Goal: Task Accomplishment & Management: Use online tool/utility

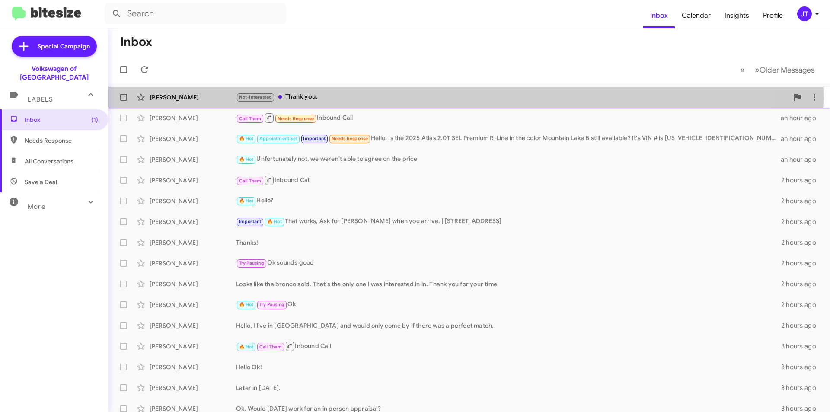
click at [413, 98] on div "Not-Interested Thank you." at bounding box center [512, 97] width 552 height 10
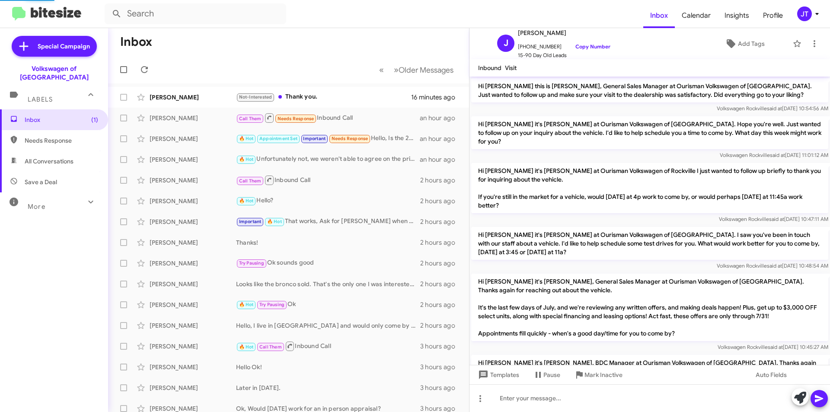
scroll to position [230, 0]
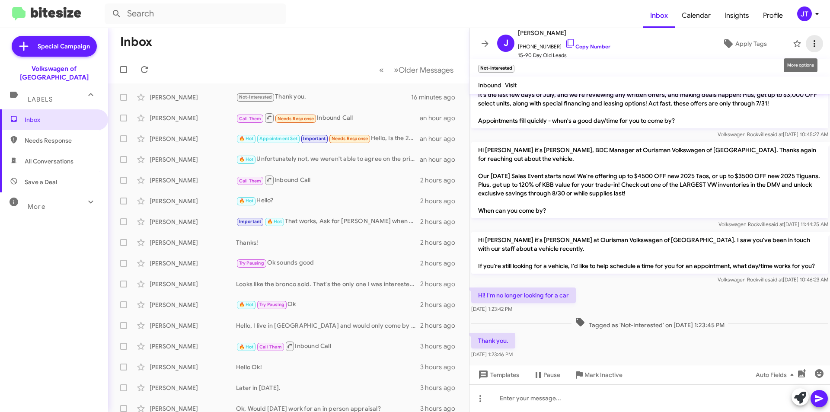
click at [809, 42] on icon at bounding box center [814, 43] width 10 height 10
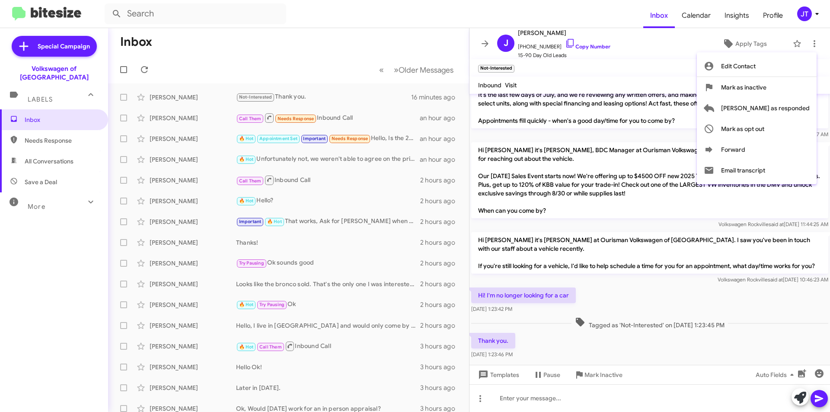
click at [674, 53] on div at bounding box center [415, 206] width 830 height 412
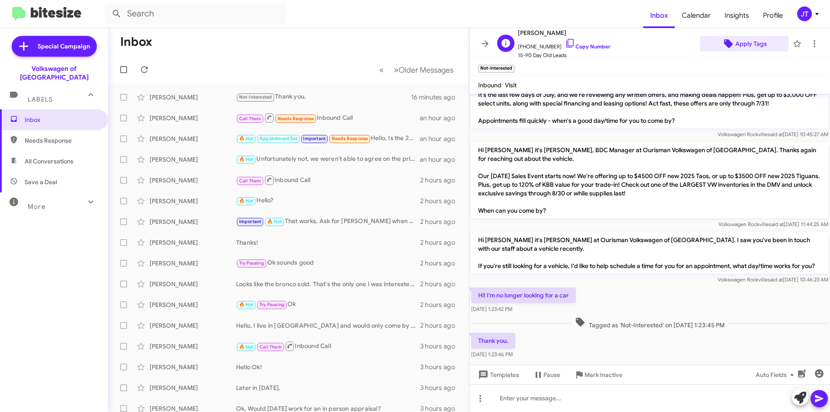
click at [739, 49] on span "Apply Tags" at bounding box center [751, 44] width 32 height 16
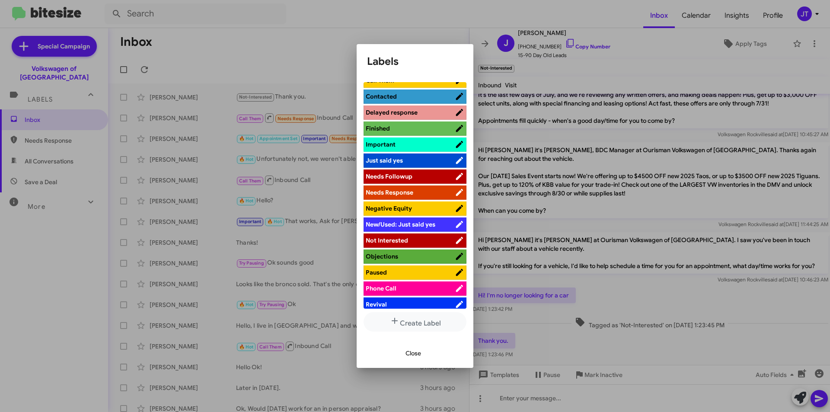
scroll to position [216, 0]
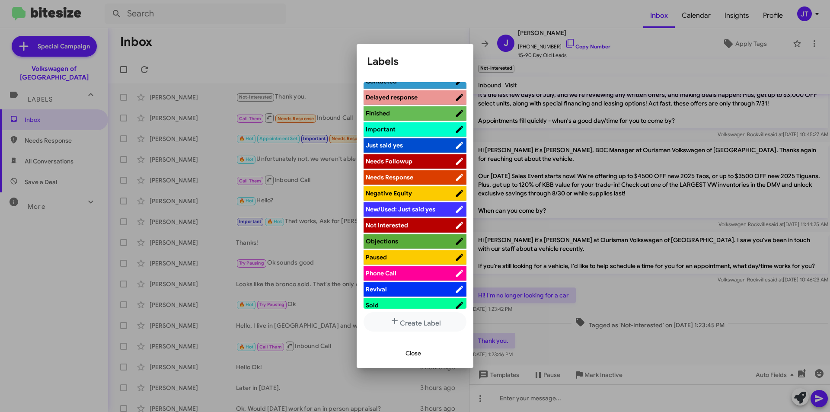
click at [394, 226] on span "Not Interested" at bounding box center [387, 225] width 42 height 8
click at [404, 351] on button "Close" at bounding box center [412, 353] width 29 height 16
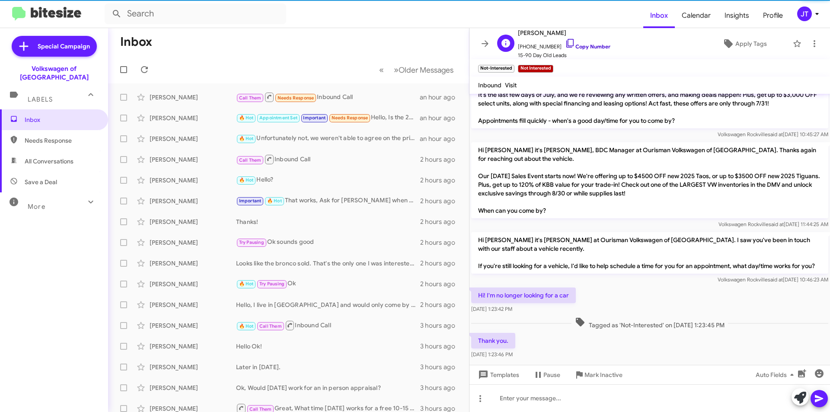
click at [579, 45] on link "Copy Number" at bounding box center [587, 46] width 45 height 6
